Goal: Information Seeking & Learning: Learn about a topic

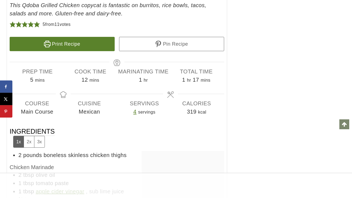
scroll to position [3444, 0]
